Goal: Information Seeking & Learning: Learn about a topic

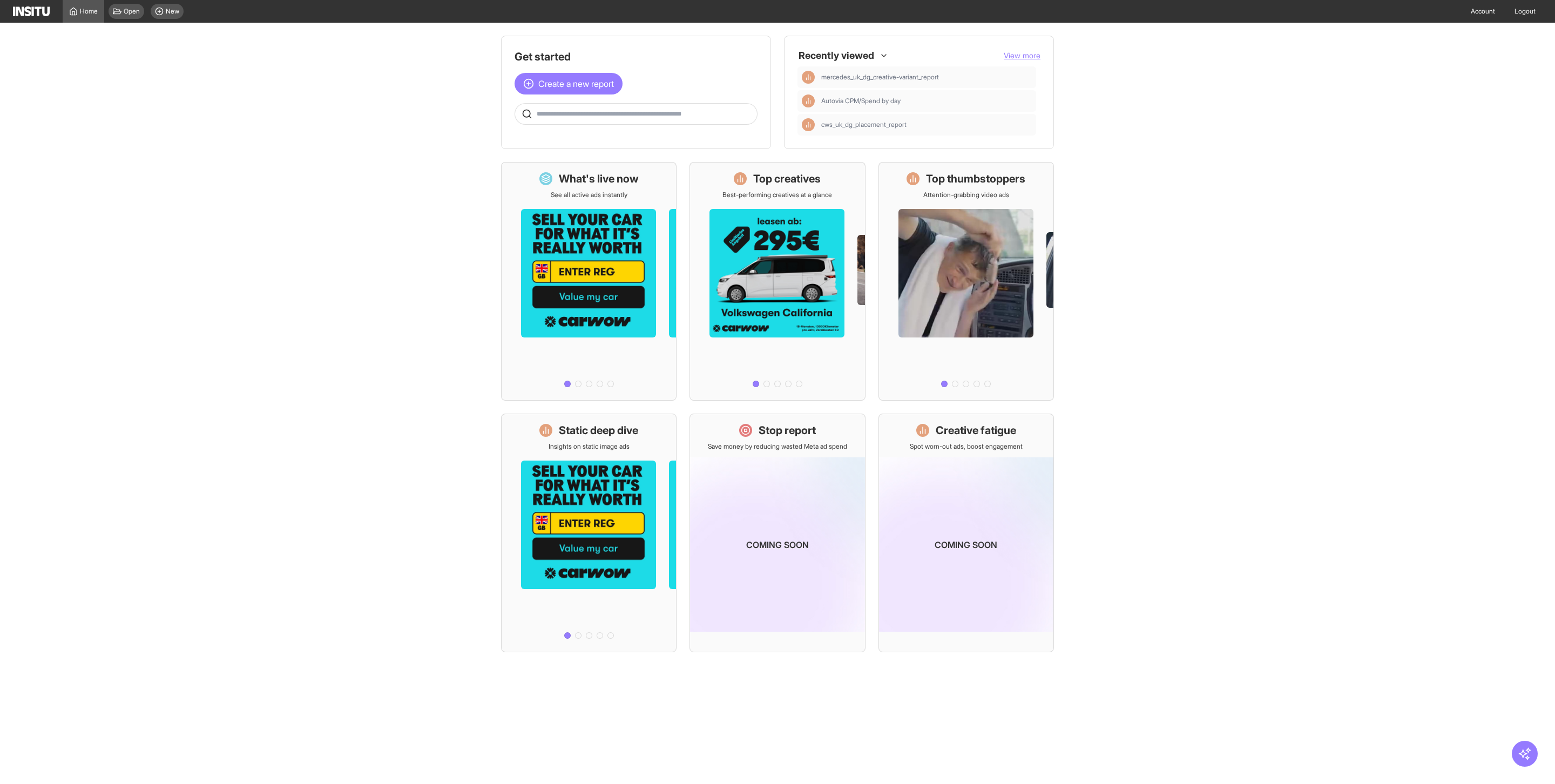
click at [62, 13] on div at bounding box center [37, 11] width 49 height 10
click at [35, 16] on div "Home Open New" at bounding box center [100, 11] width 175 height 23
click at [83, 21] on link "Home" at bounding box center [83, 11] width 42 height 23
click at [1030, 57] on span "View more" at bounding box center [1022, 55] width 37 height 9
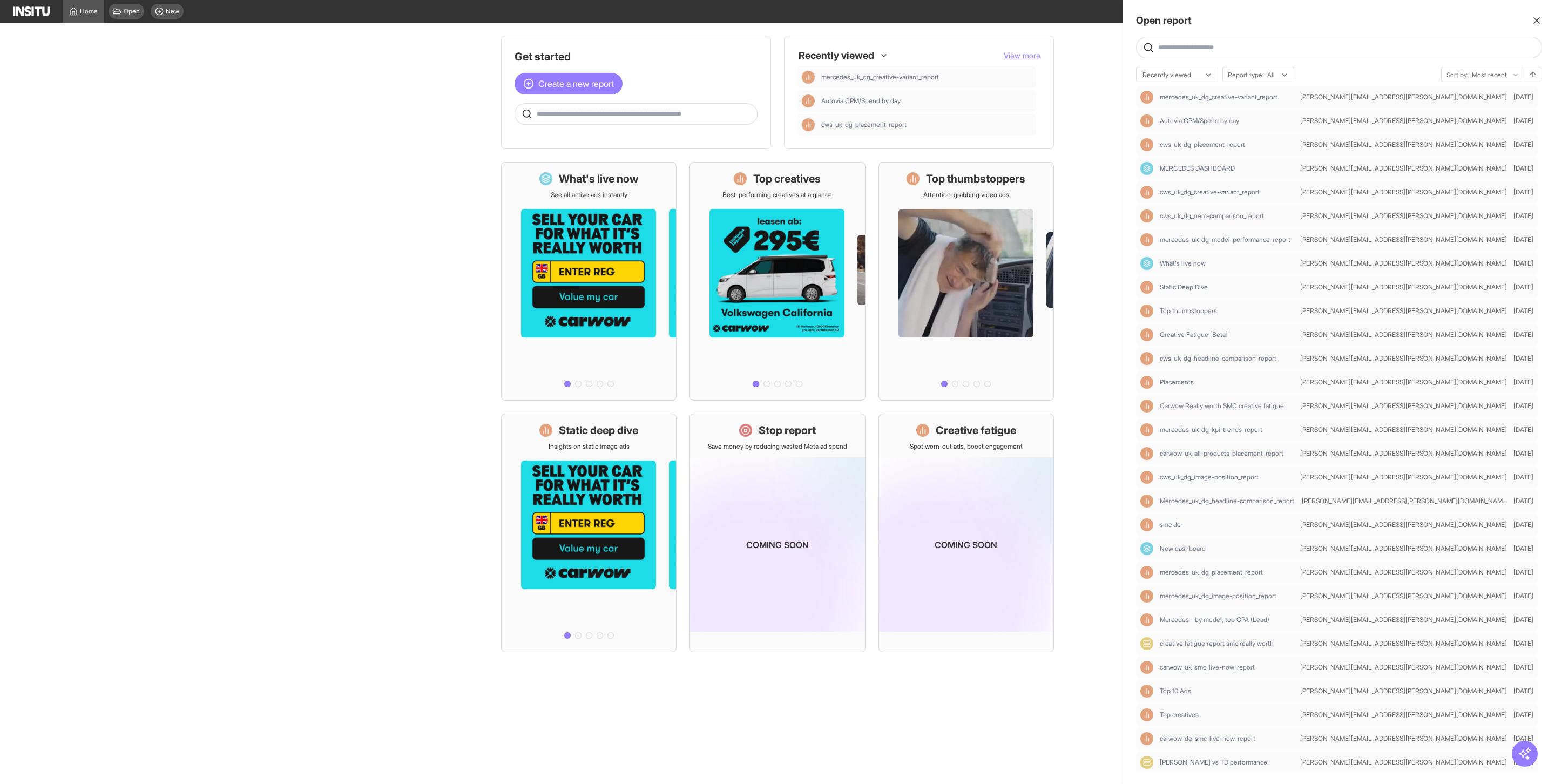
click at [1239, 45] on input "text" at bounding box center [1348, 48] width 379 height 8
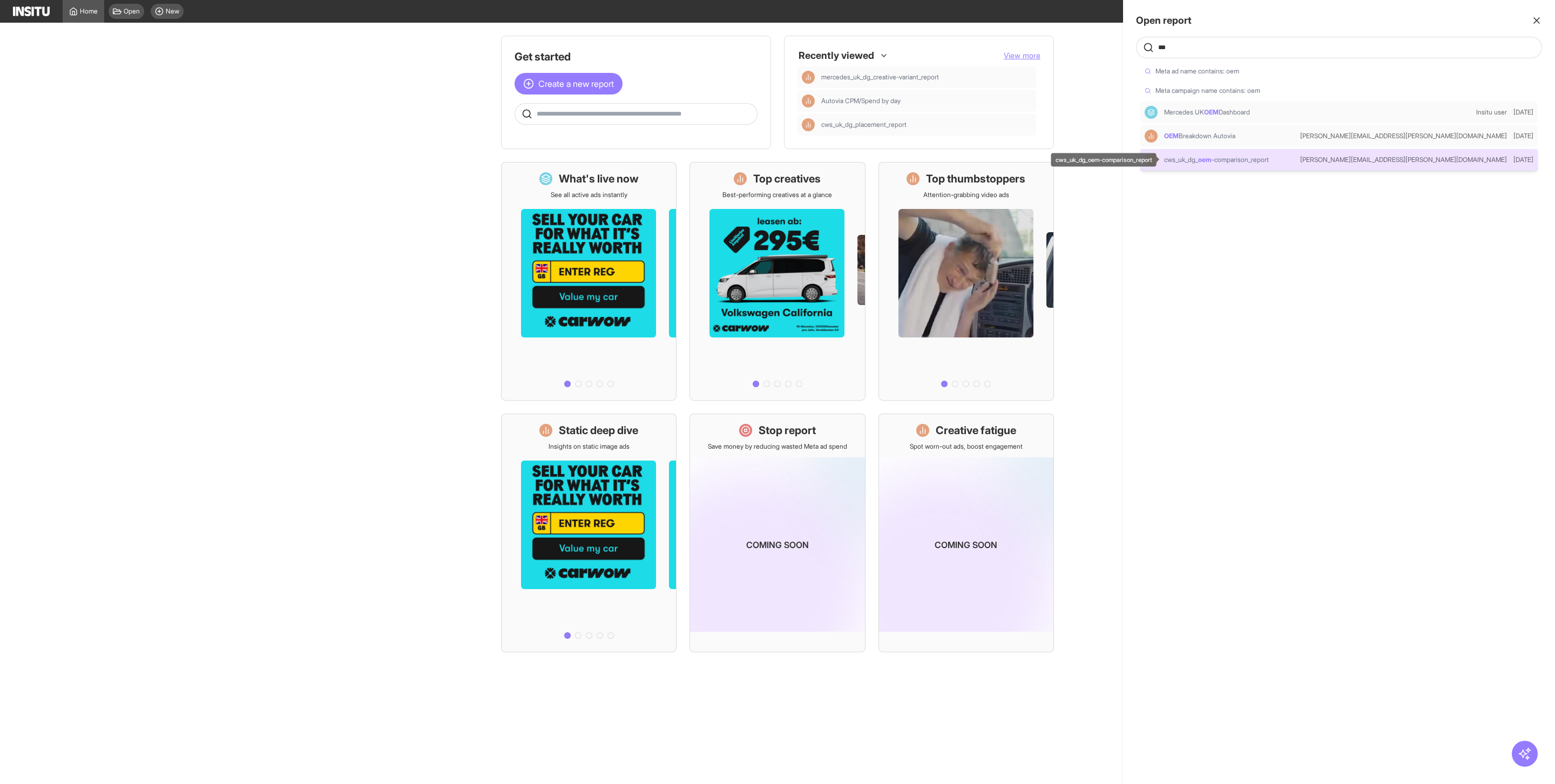
type input "***"
click at [1208, 162] on strong "oem" at bounding box center [1205, 159] width 13 height 8
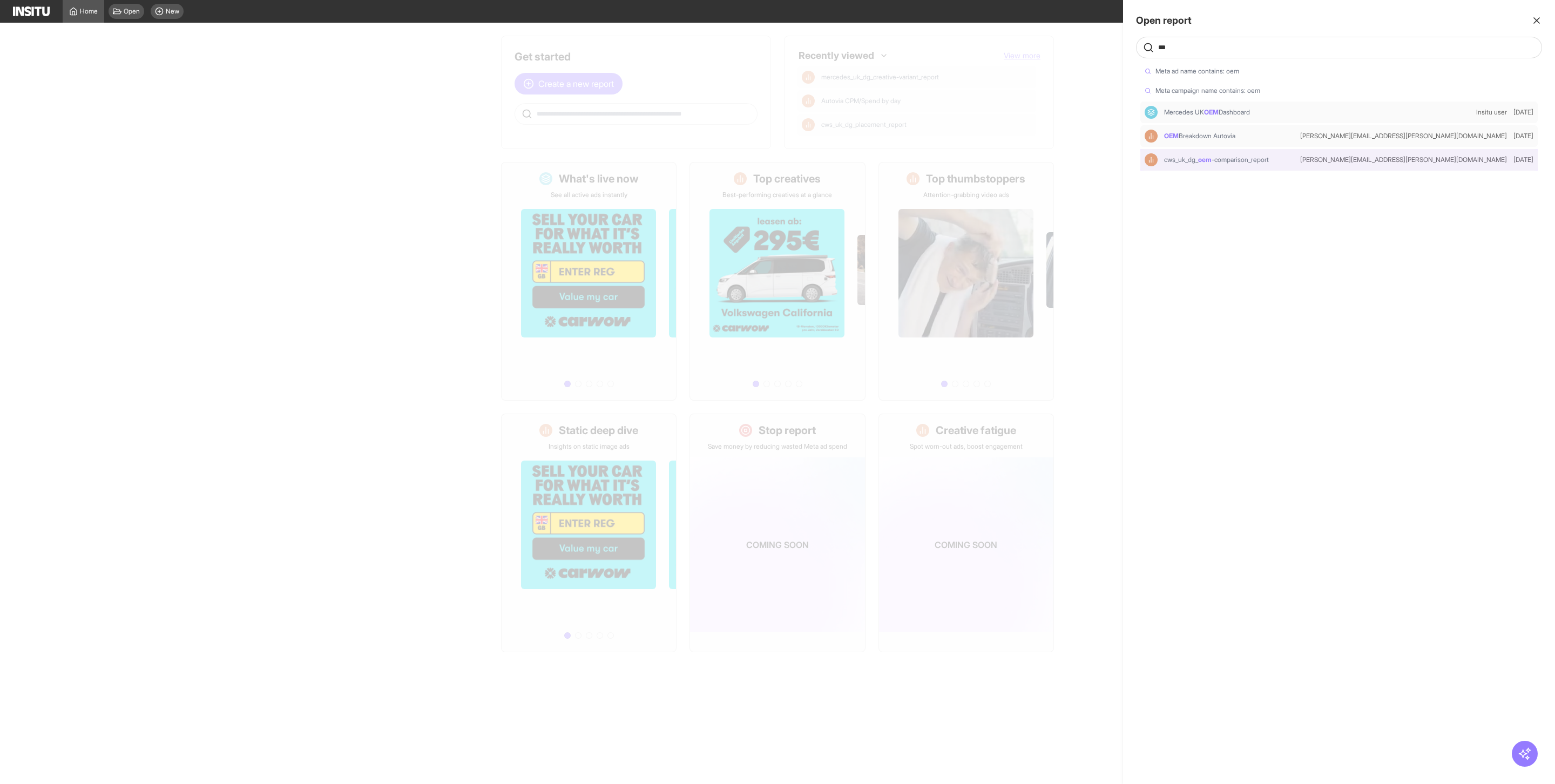
select select "**"
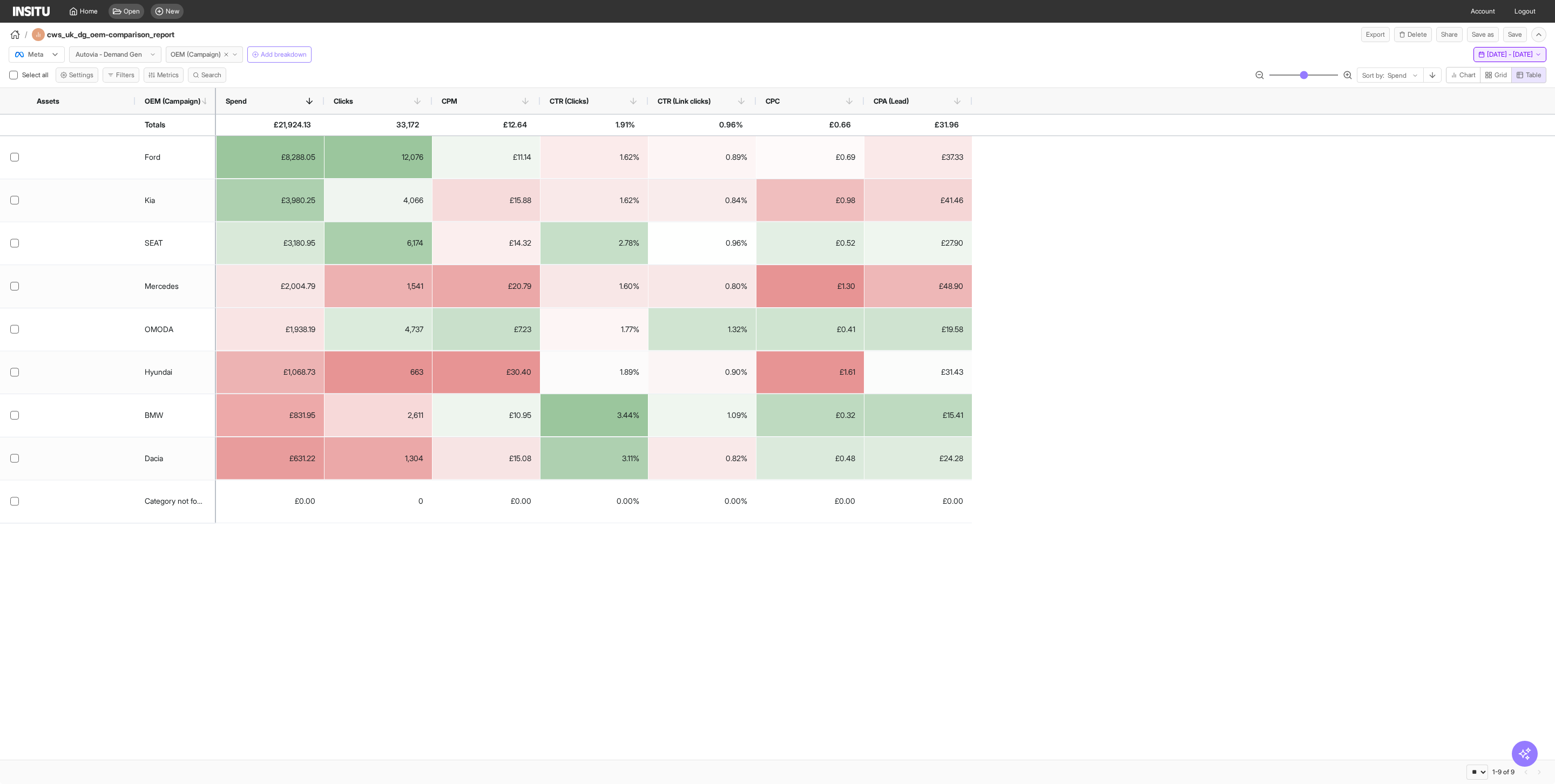
click at [1517, 54] on span "[DATE] - [DATE]" at bounding box center [1510, 54] width 46 height 8
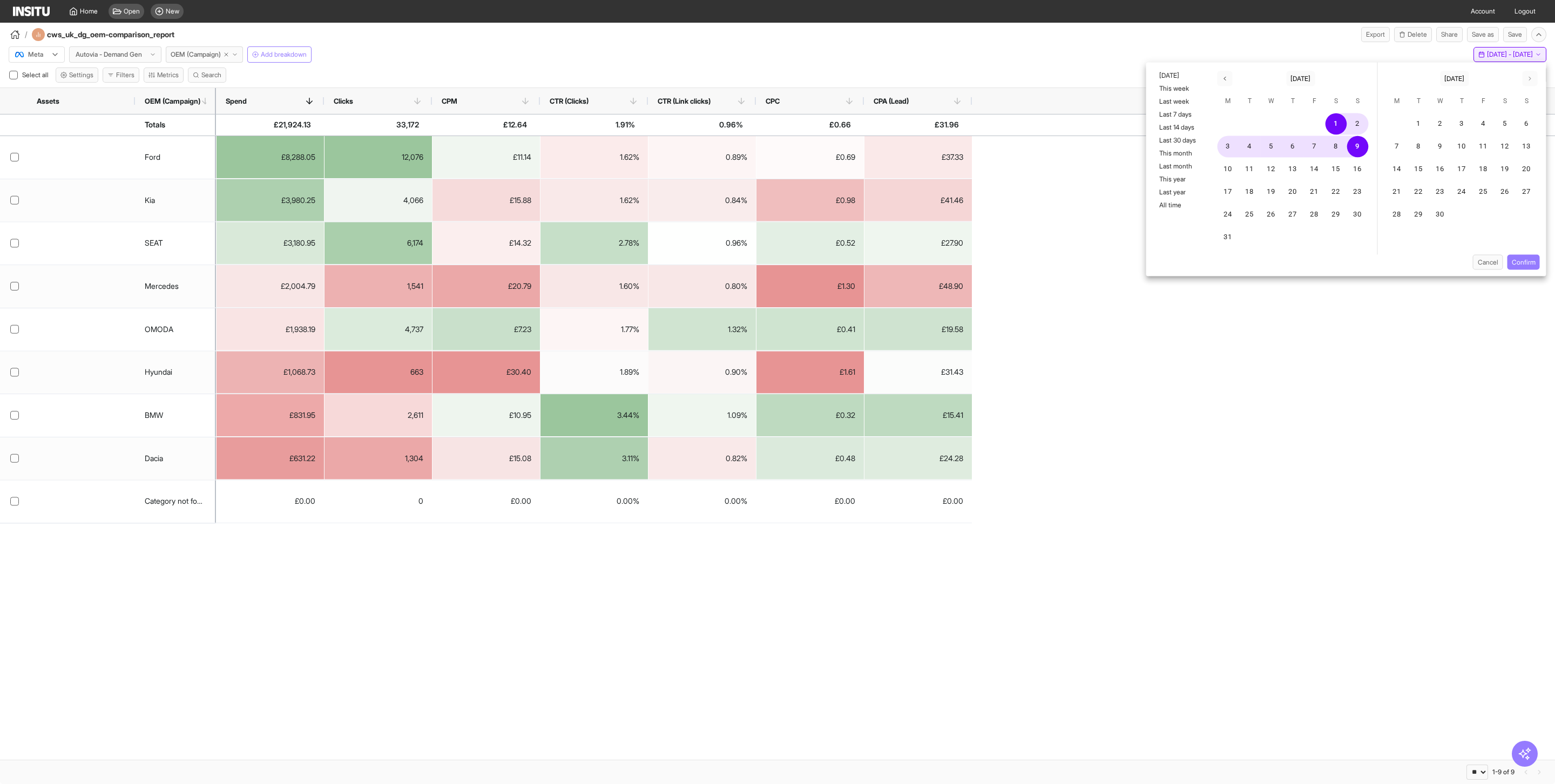
click at [1492, 59] on button "[DATE] - [DATE] [DATE] - [DATE]" at bounding box center [1510, 54] width 73 height 15
click at [1177, 150] on button "This month" at bounding box center [1178, 153] width 49 height 13
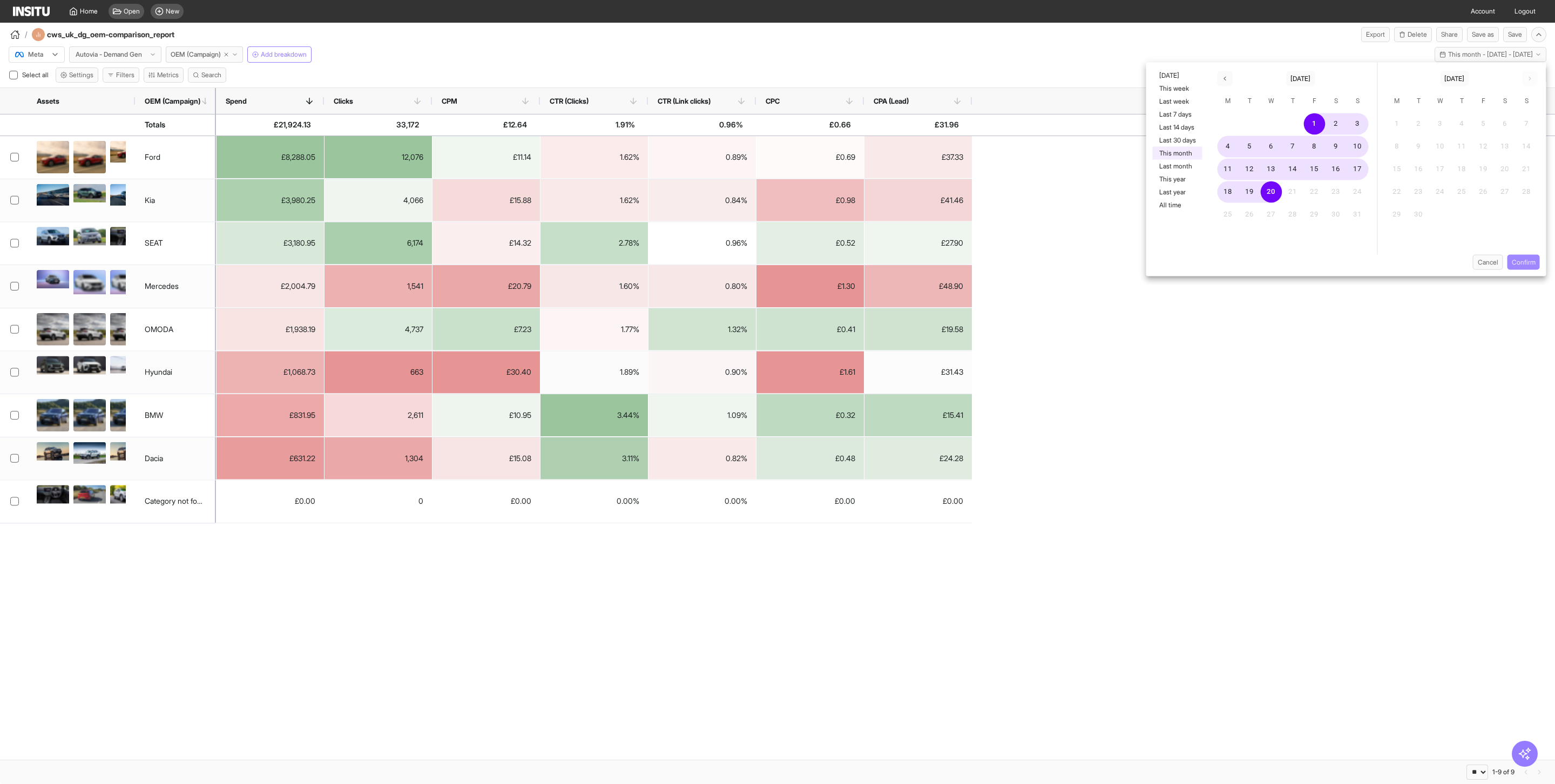
click at [1517, 261] on button "Confirm" at bounding box center [1524, 262] width 33 height 15
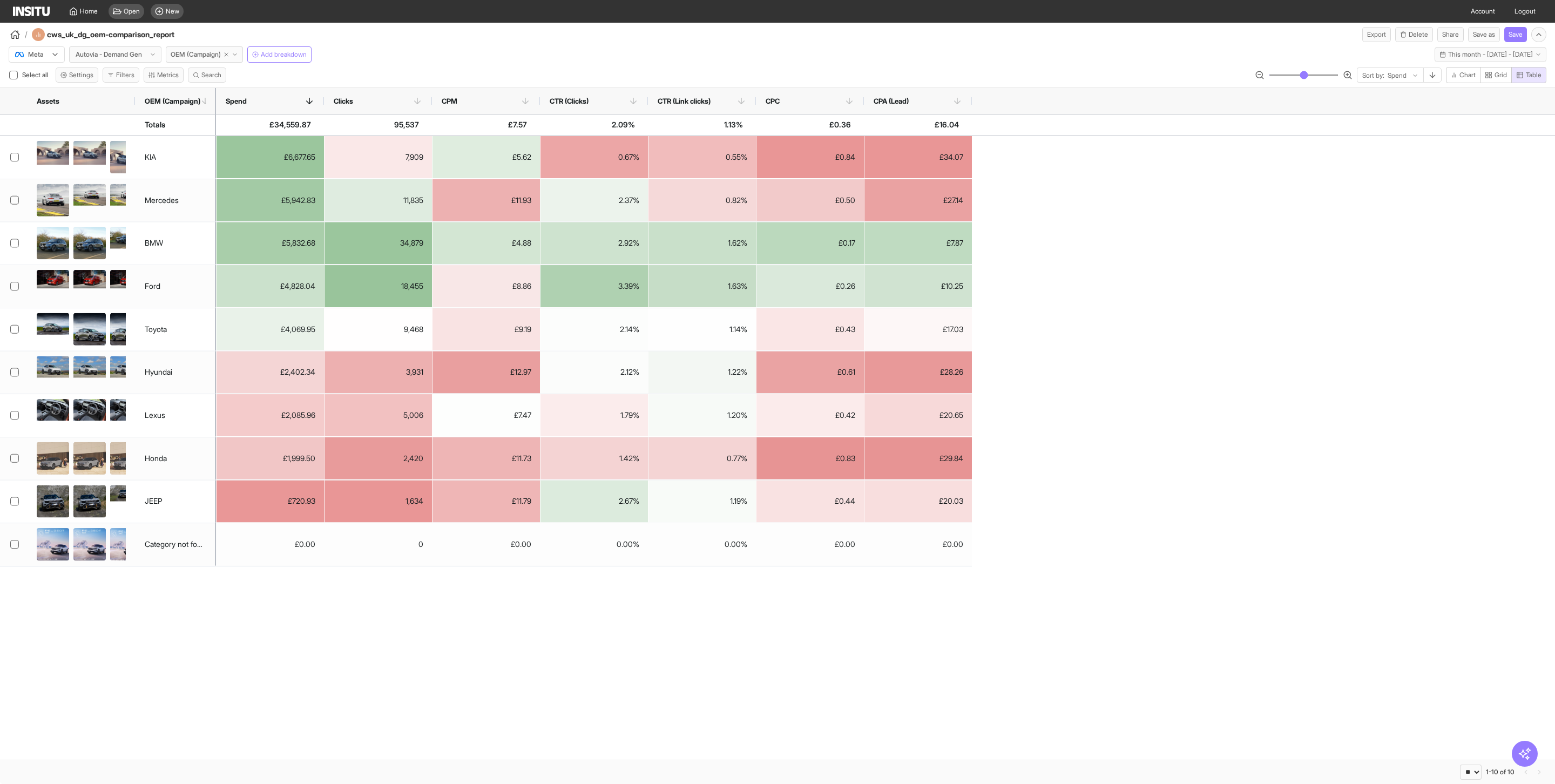
click at [321, 100] on div "Spend" at bounding box center [270, 101] width 108 height 26
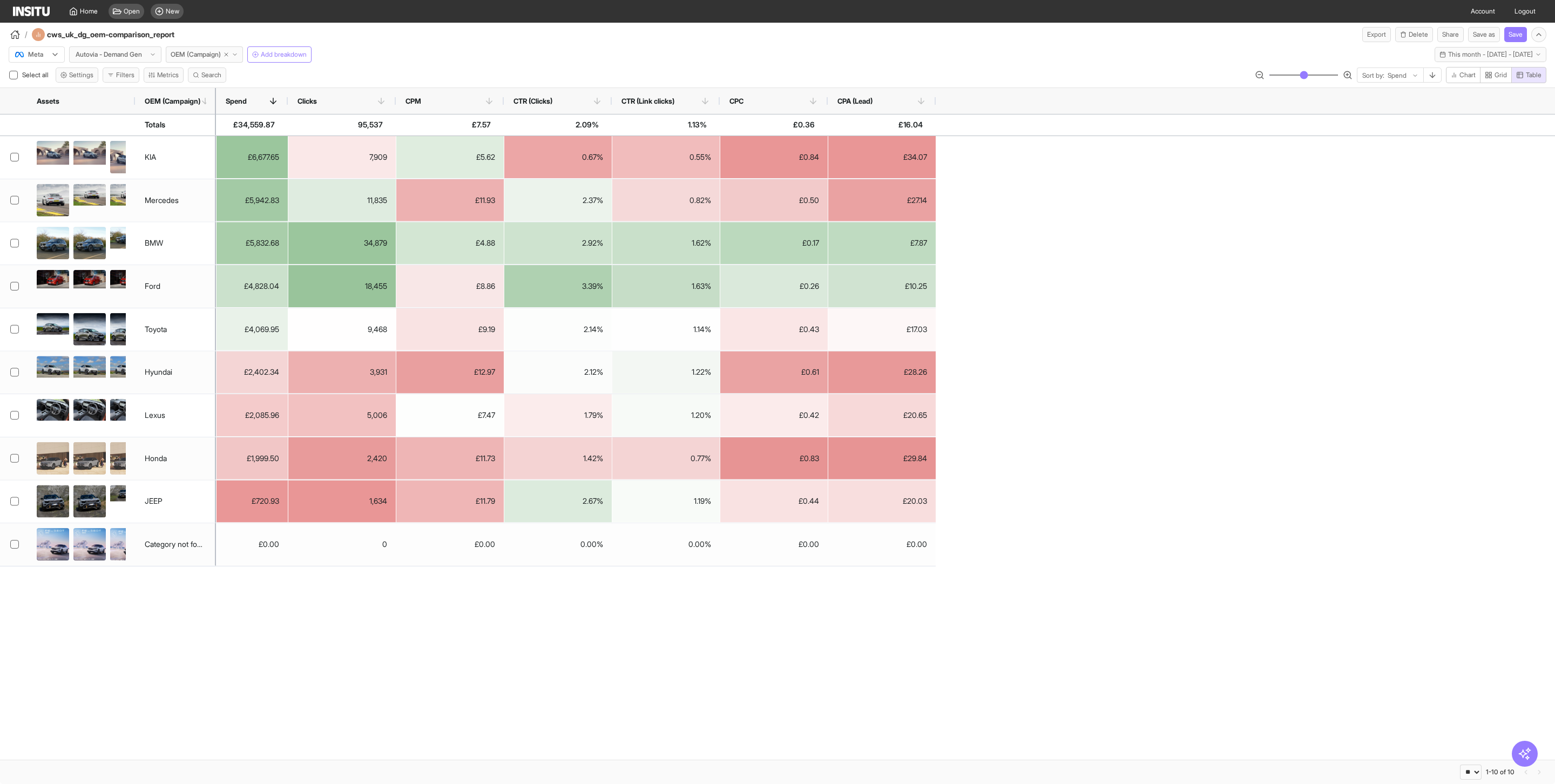
drag, startPoint x: 323, startPoint y: 102, endPoint x: 287, endPoint y: 102, distance: 36.0
click at [287, 102] on div at bounding box center [287, 101] width 4 height 26
click at [394, 106] on div at bounding box center [395, 101] width 4 height 26
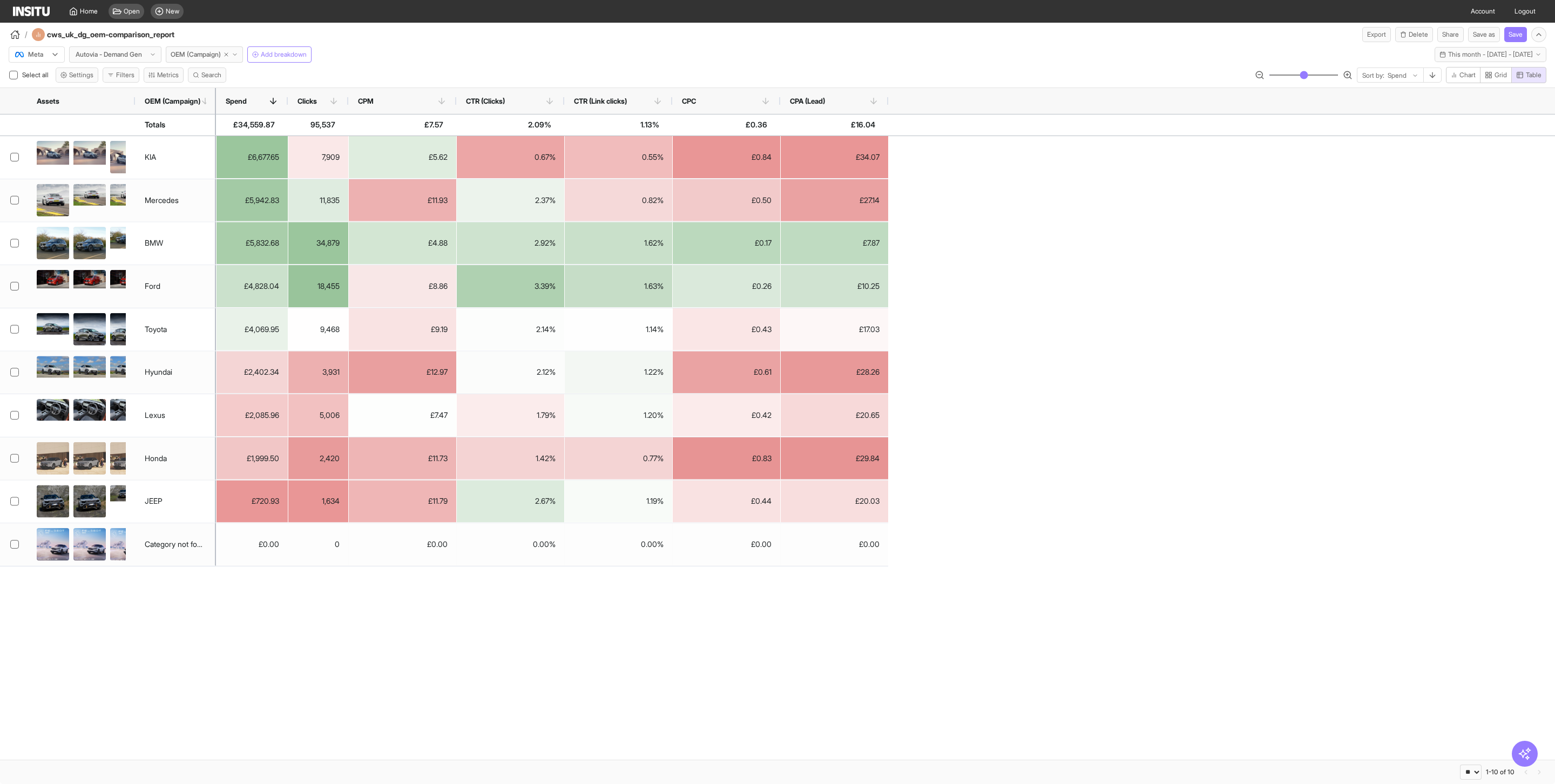
drag, startPoint x: 392, startPoint y: 106, endPoint x: 345, endPoint y: 105, distance: 47.0
click at [345, 105] on div "Clicks" at bounding box center [318, 101] width 60 height 26
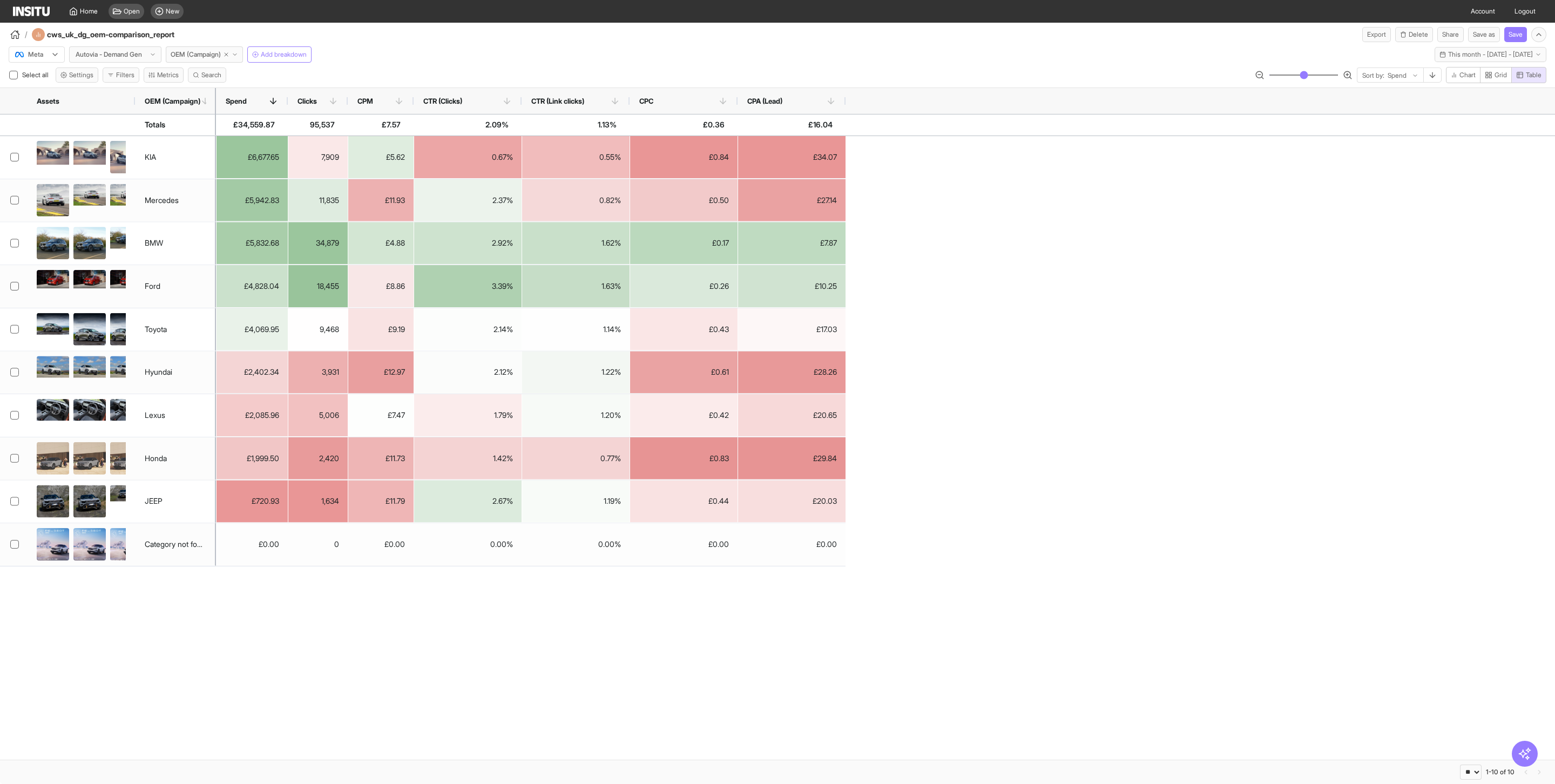
drag, startPoint x: 455, startPoint y: 103, endPoint x: 413, endPoint y: 103, distance: 42.0
click at [412, 103] on div at bounding box center [413, 101] width 4 height 26
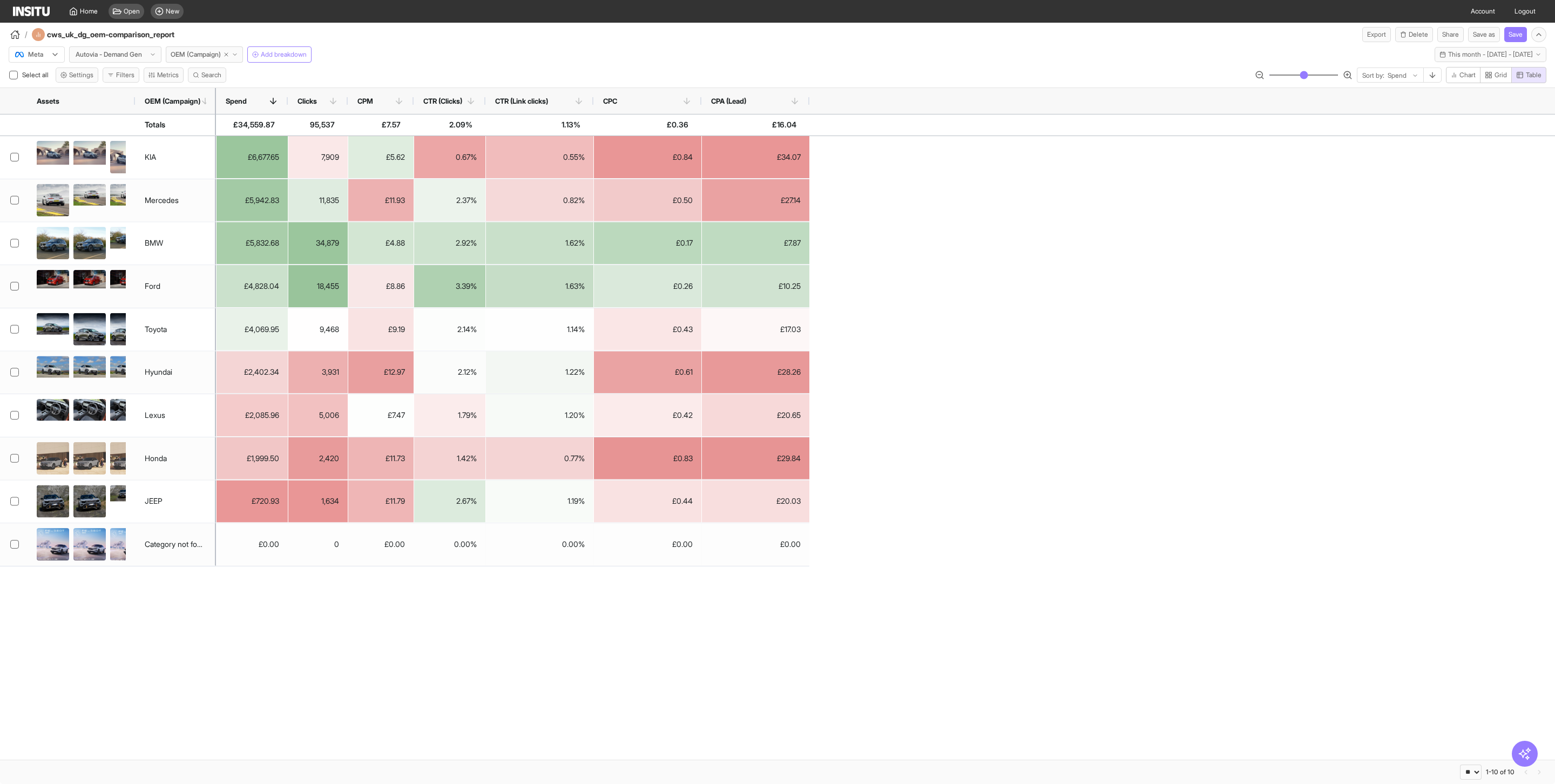
drag, startPoint x: 523, startPoint y: 102, endPoint x: 487, endPoint y: 102, distance: 36.0
click at [487, 102] on div at bounding box center [485, 101] width 4 height 26
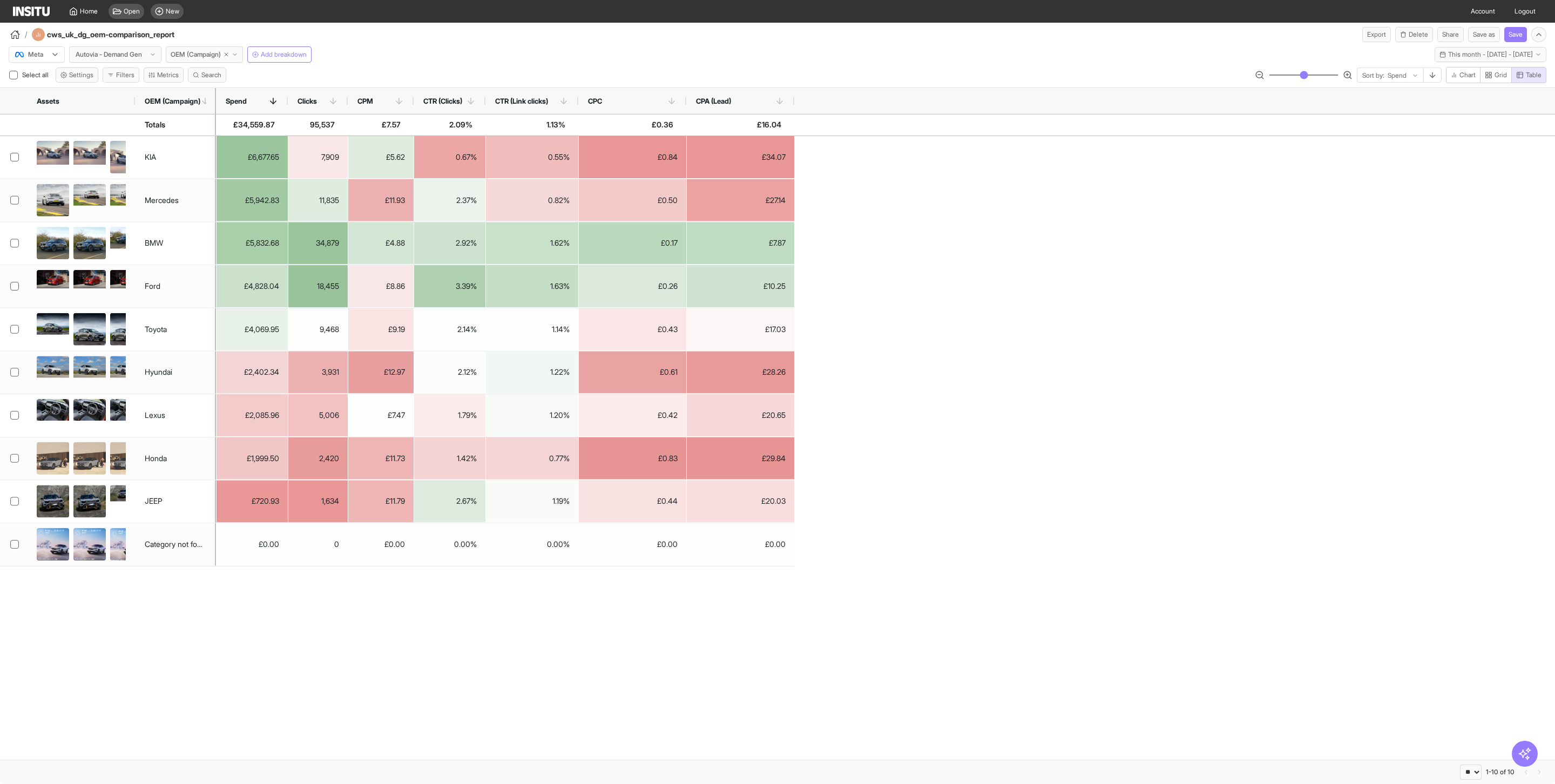
drag, startPoint x: 592, startPoint y: 101, endPoint x: 569, endPoint y: 101, distance: 23.0
click at [576, 101] on div at bounding box center [578, 101] width 4 height 26
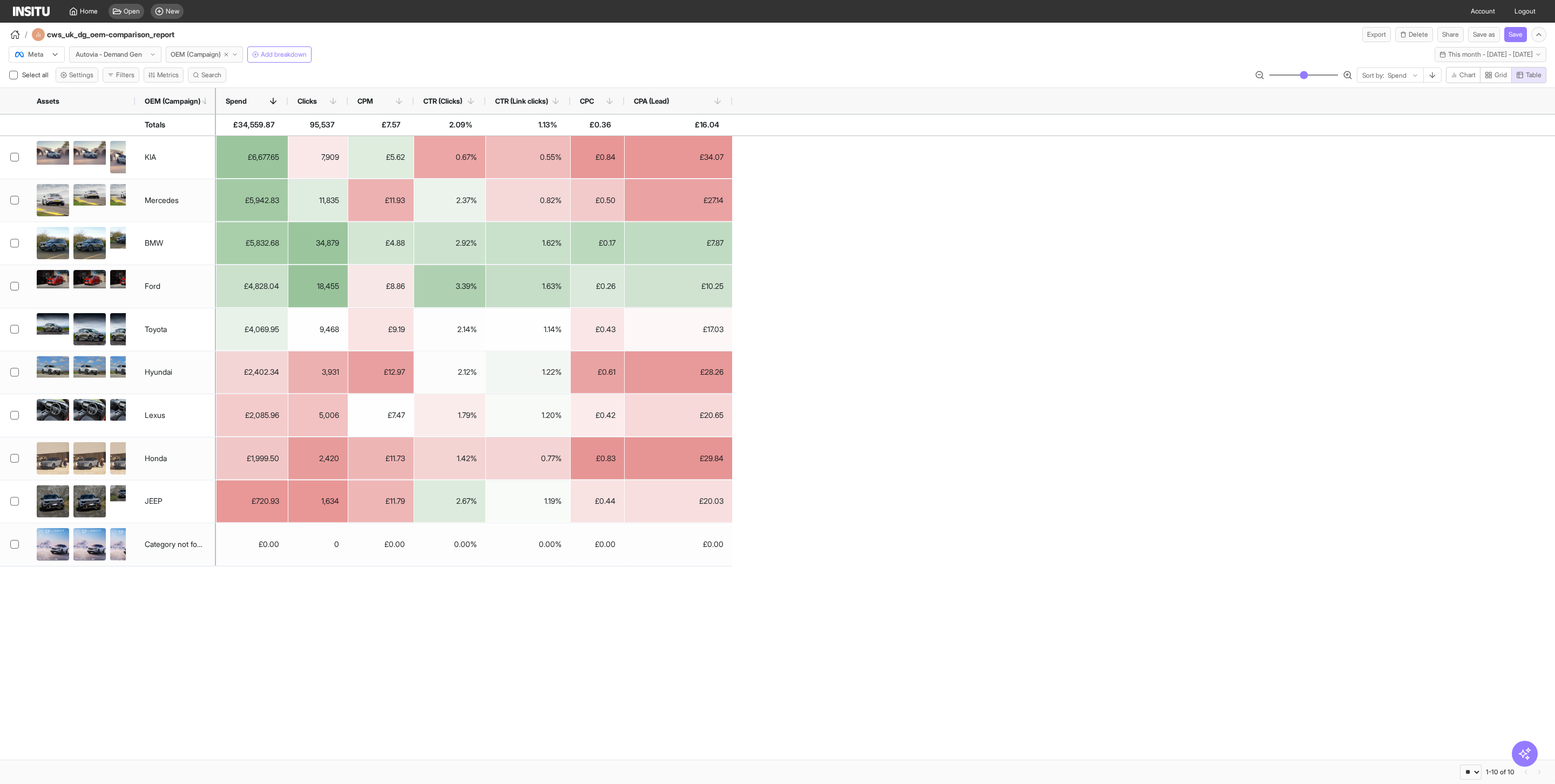
drag, startPoint x: 675, startPoint y: 104, endPoint x: 618, endPoint y: 104, distance: 57.0
click at [622, 104] on div at bounding box center [624, 101] width 4 height 26
click at [725, 102] on div "CPA (Lead)" at bounding box center [675, 101] width 108 height 26
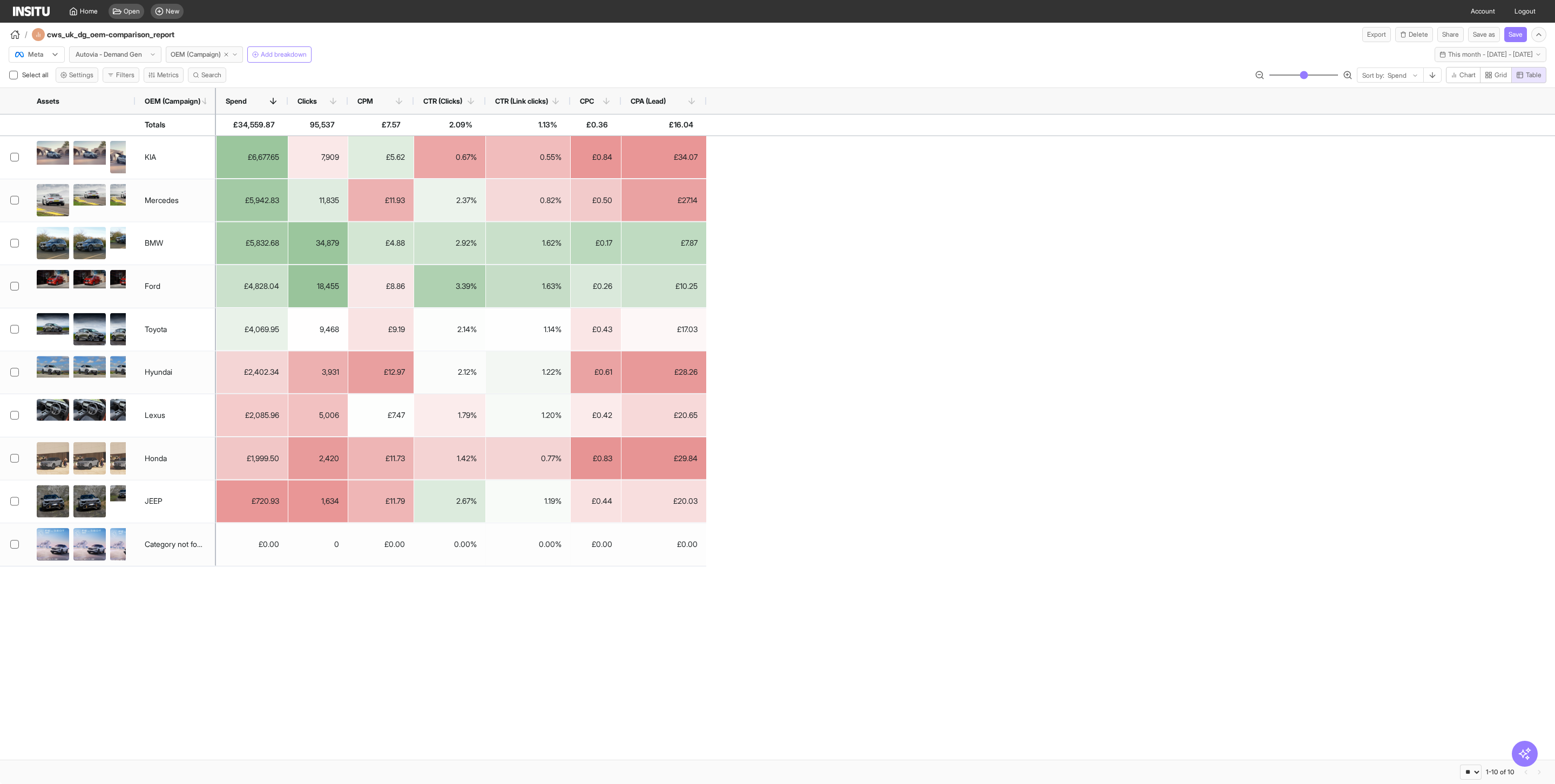
drag, startPoint x: 729, startPoint y: 103, endPoint x: 704, endPoint y: 103, distance: 25.0
click at [704, 103] on div at bounding box center [706, 101] width 4 height 26
click at [1402, 78] on div at bounding box center [1397, 75] width 21 height 11
click at [1516, 53] on span "This month - [DATE] - [DATE]" at bounding box center [1490, 54] width 85 height 8
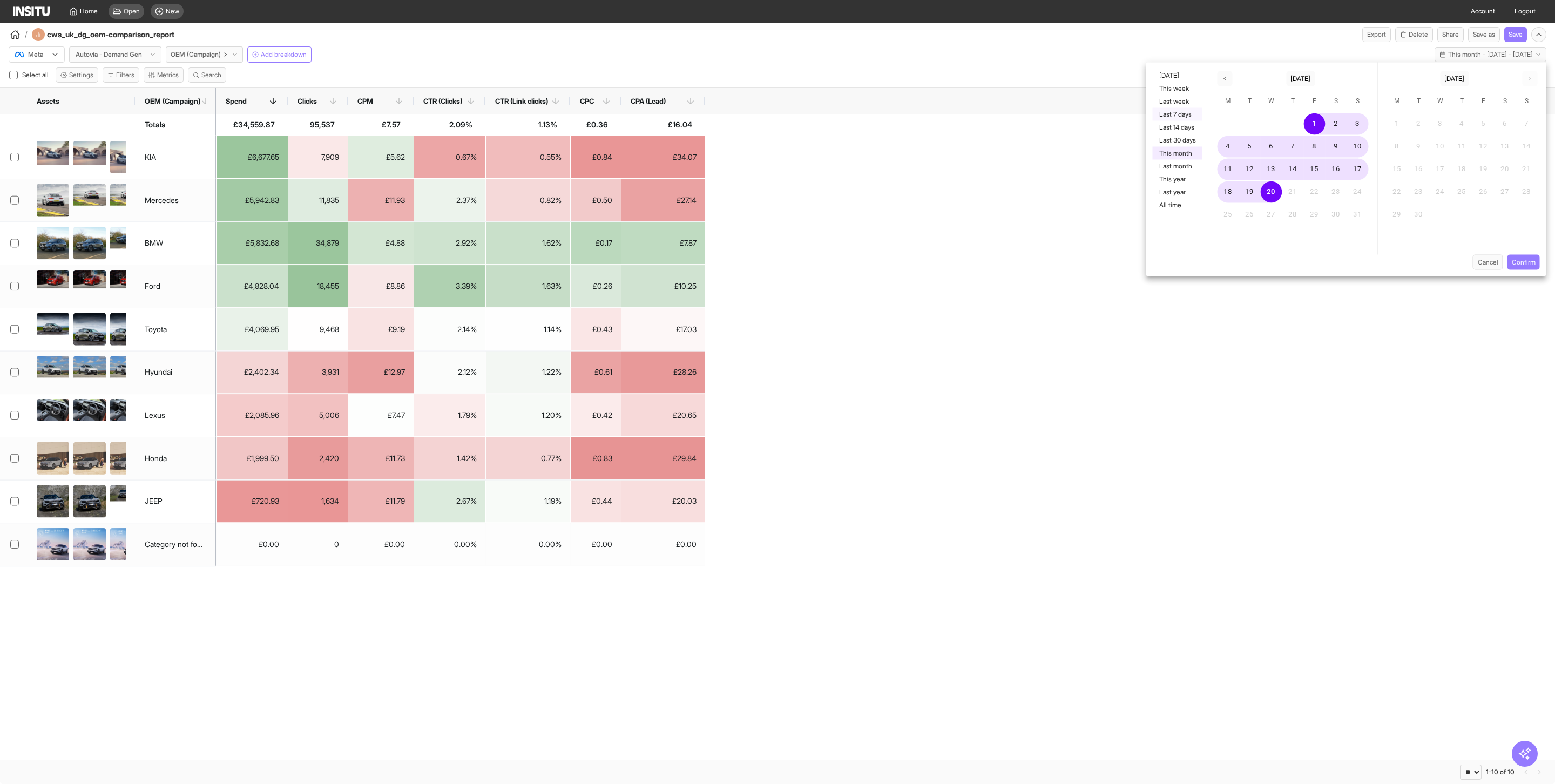
click at [1175, 115] on button "Last 7 days" at bounding box center [1178, 114] width 49 height 13
click at [1536, 258] on button "Confirm" at bounding box center [1524, 262] width 33 height 15
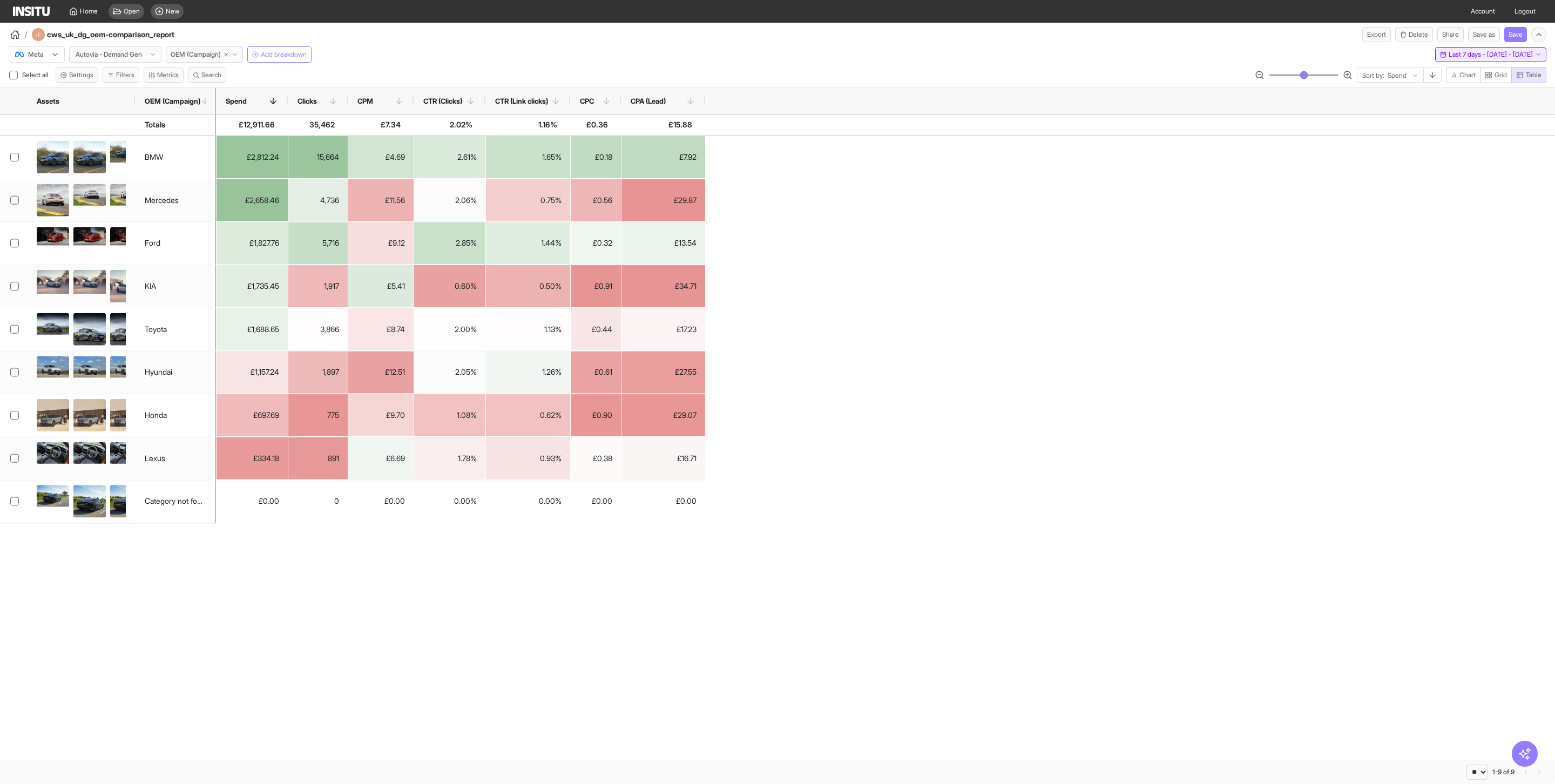
click at [1512, 53] on span "Last 7 days - [DATE] - [DATE]" at bounding box center [1491, 54] width 85 height 8
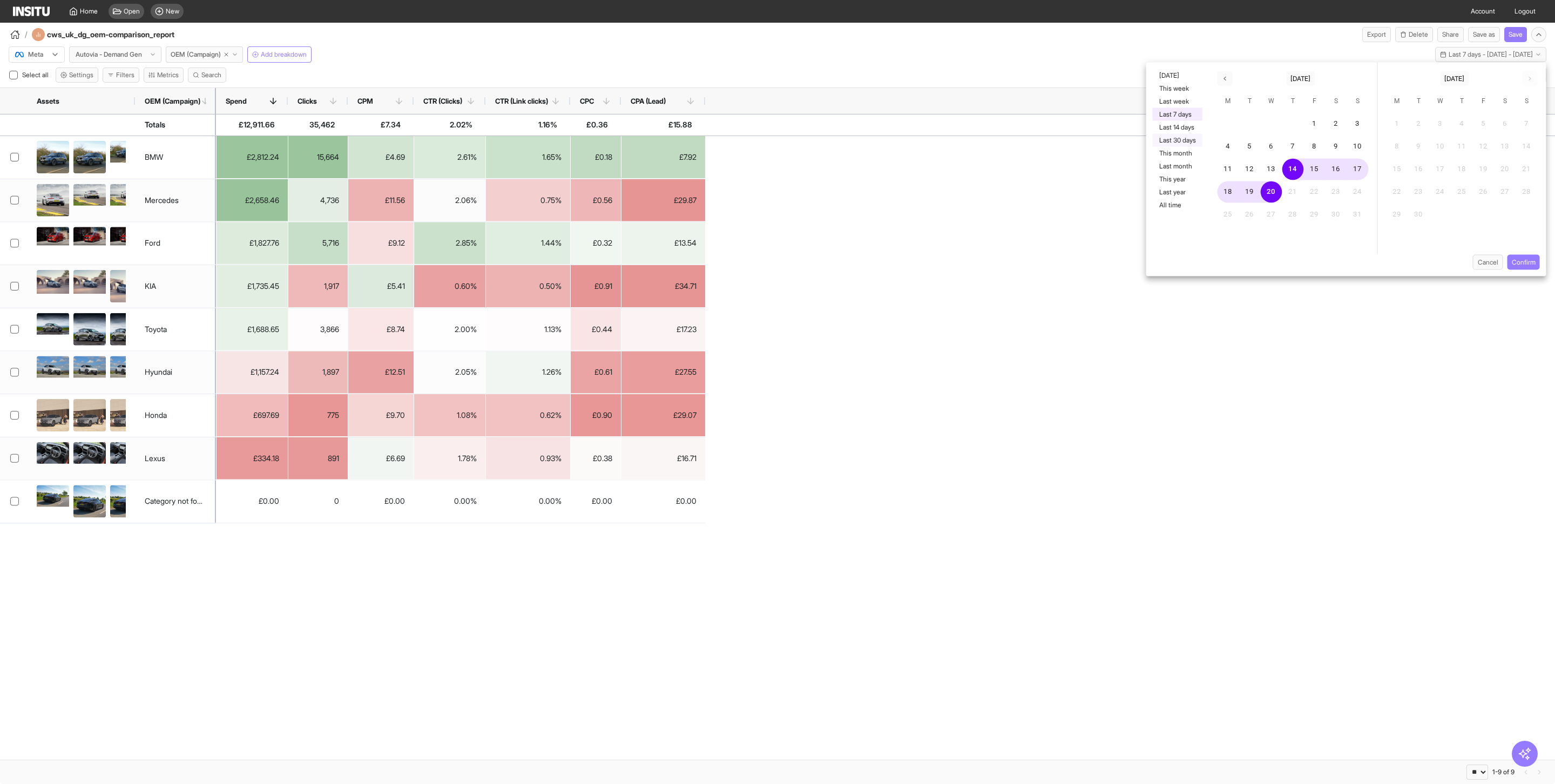
click at [1171, 139] on button "Last 30 days" at bounding box center [1178, 140] width 49 height 13
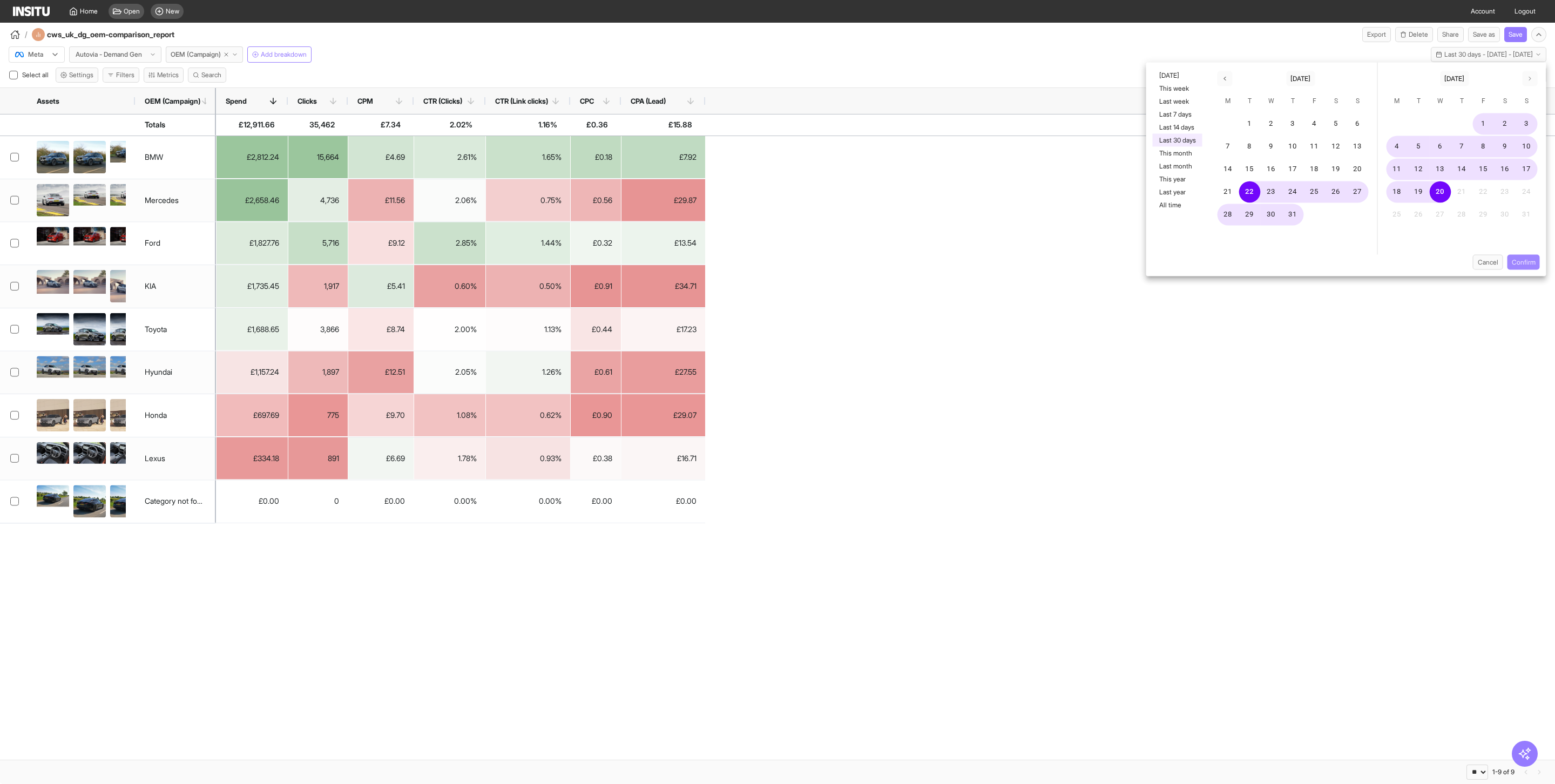
click at [1528, 263] on button "Confirm" at bounding box center [1524, 262] width 33 height 15
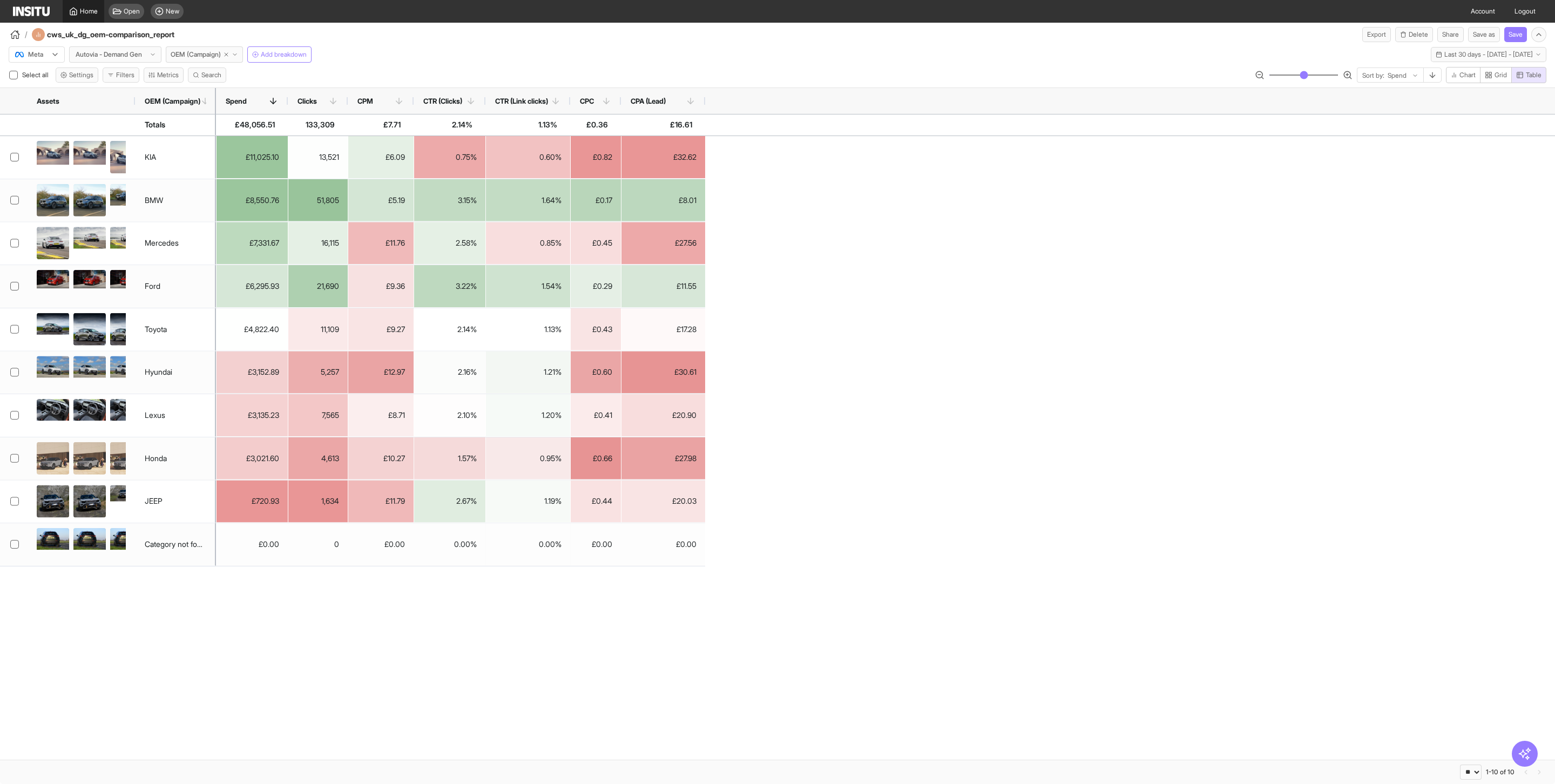
click at [80, 13] on span "Home" at bounding box center [89, 11] width 18 height 8
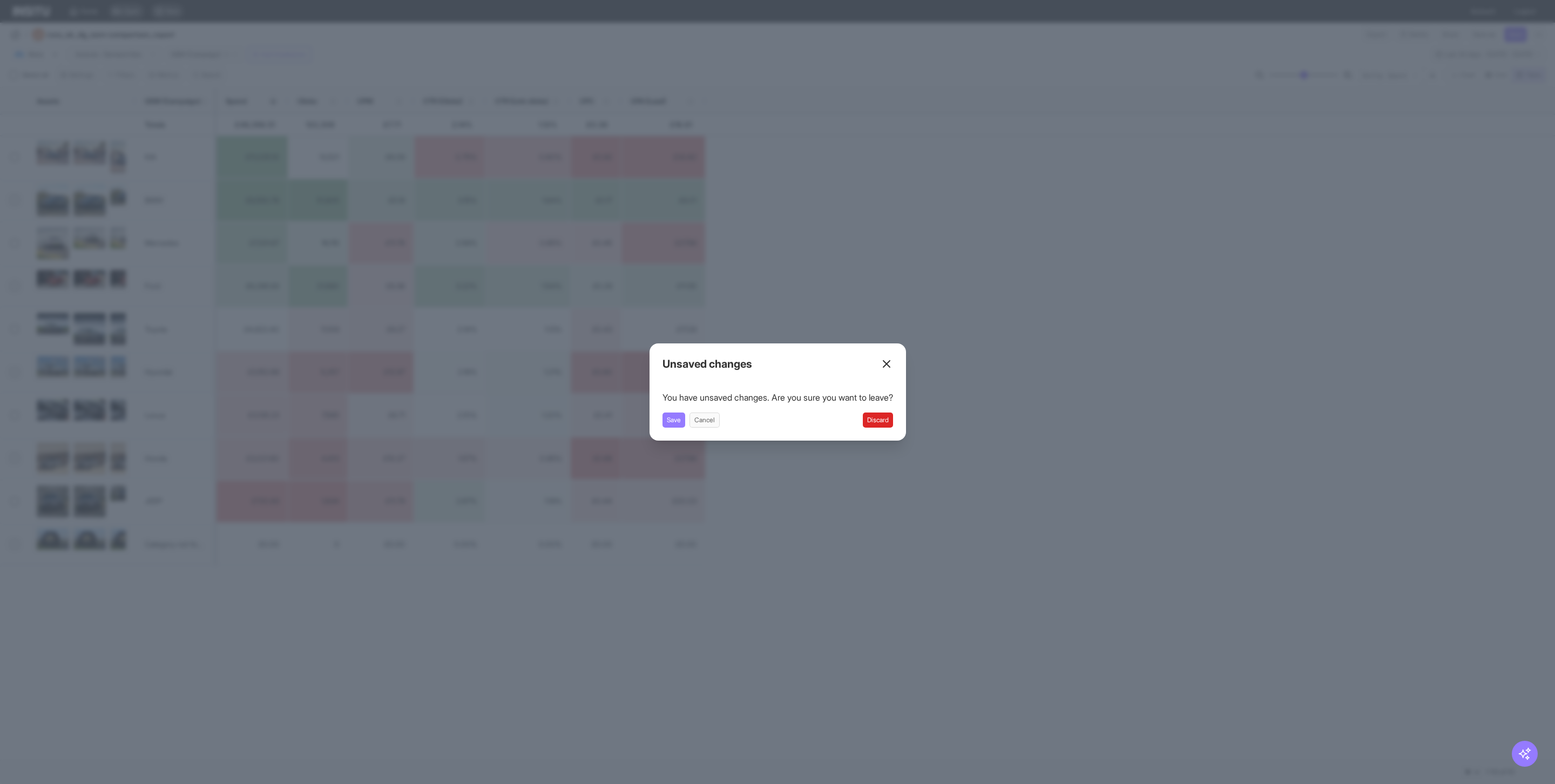
click at [885, 422] on button "Discard" at bounding box center [878, 419] width 30 height 15
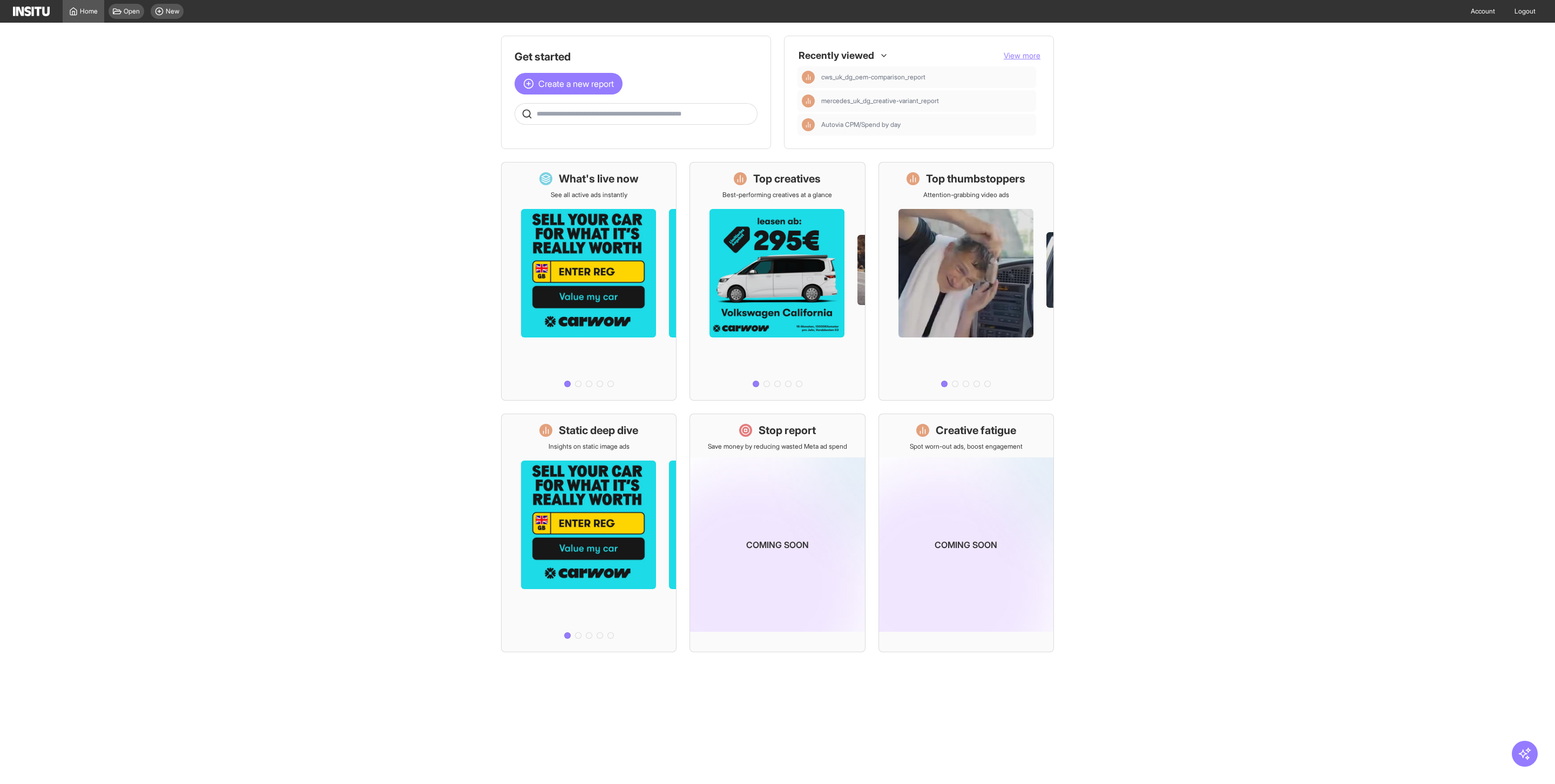
click at [1028, 55] on span "View more" at bounding box center [1022, 55] width 37 height 9
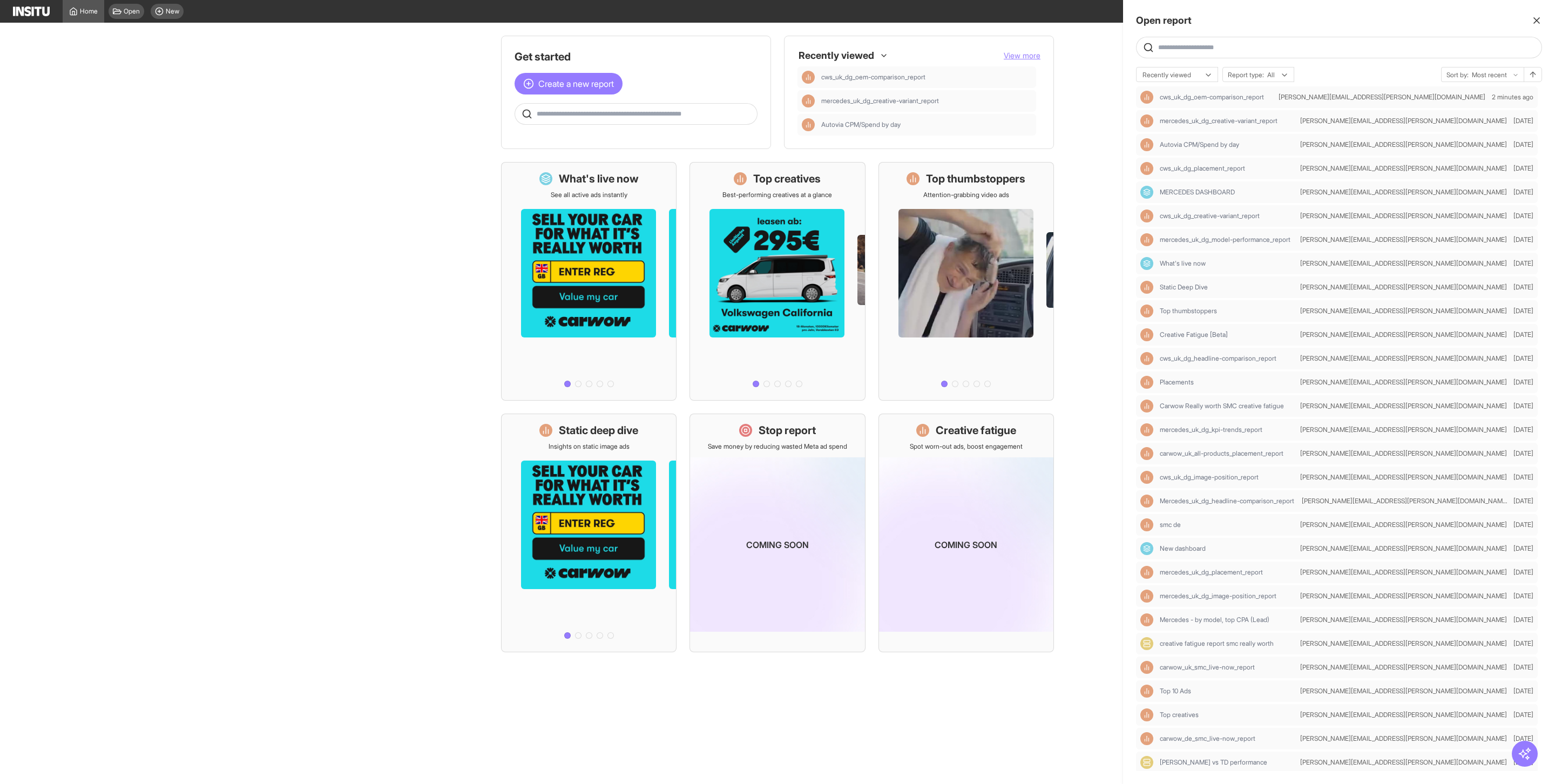
click at [1213, 48] on input "text" at bounding box center [1348, 48] width 379 height 8
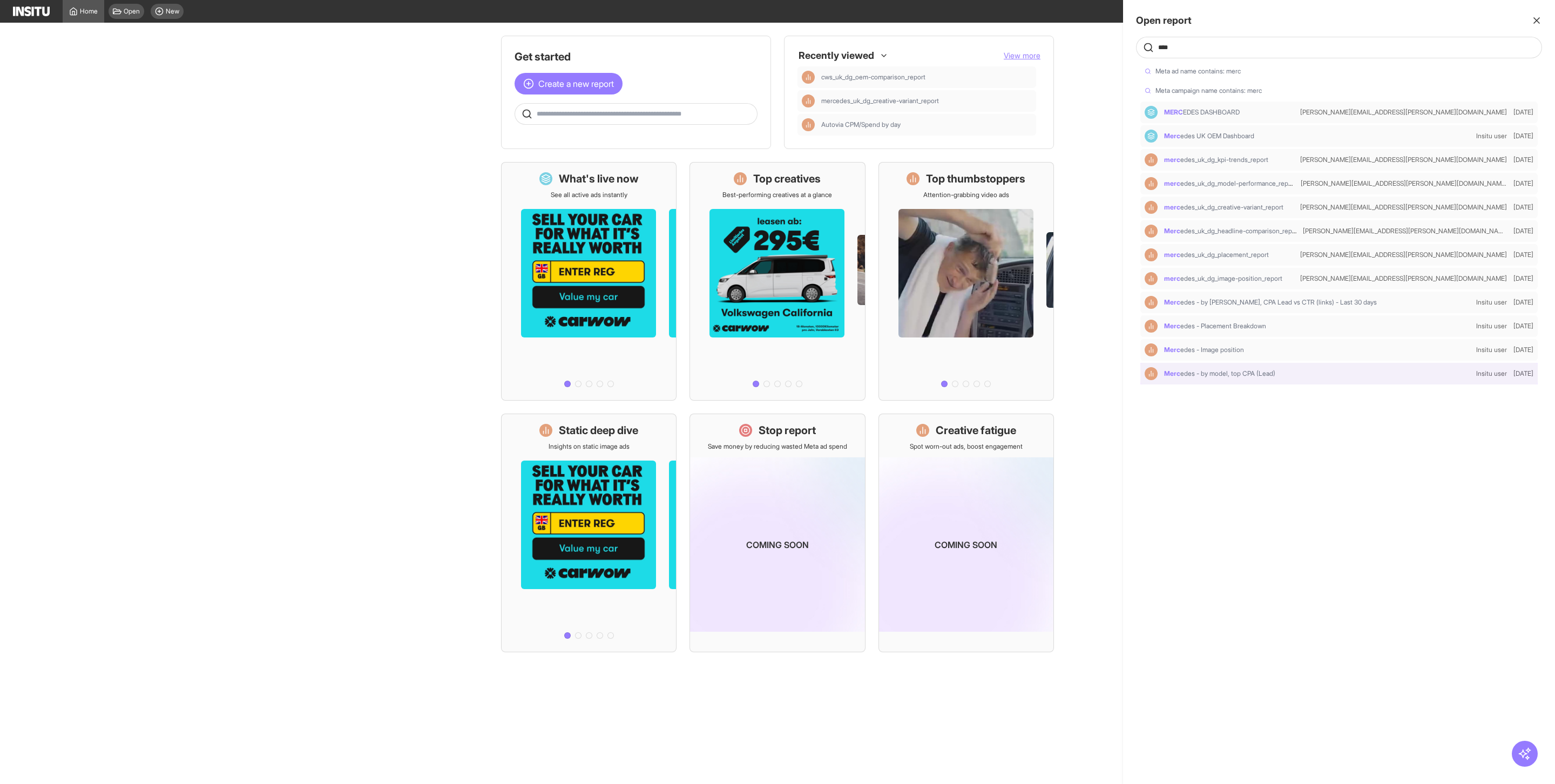
type input "****"
click at [1085, 95] on div at bounding box center [778, 392] width 1555 height 784
